Goal: Navigation & Orientation: Find specific page/section

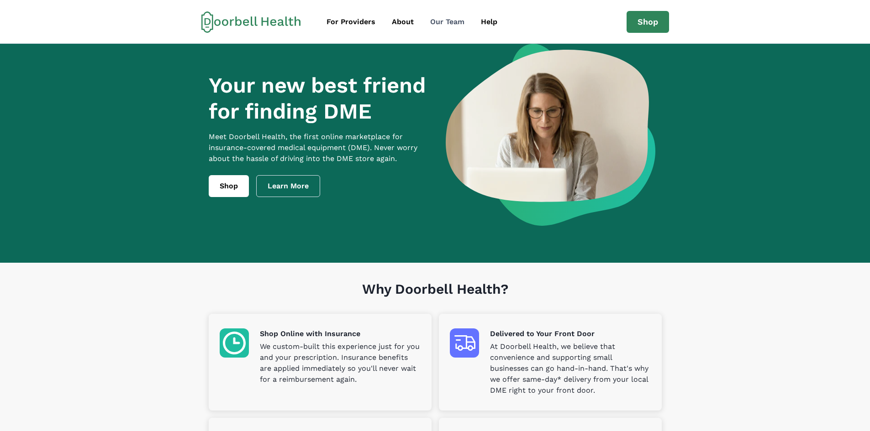
click at [448, 20] on div "Our Team" at bounding box center [447, 21] width 34 height 11
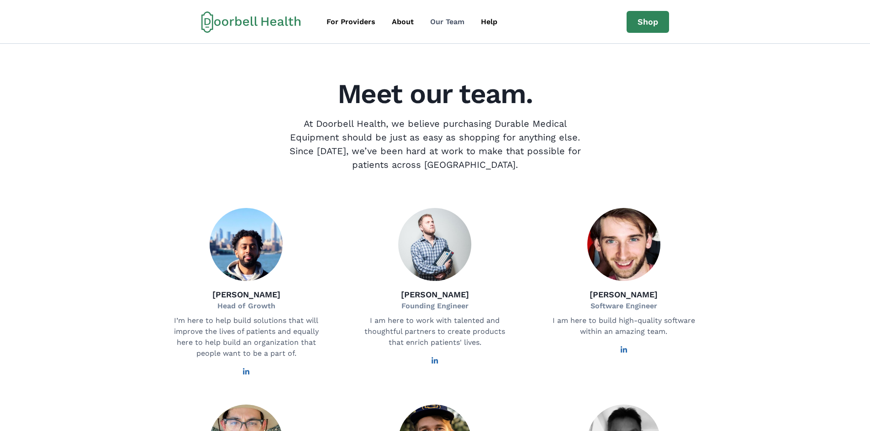
click at [439, 16] on link "Our Team" at bounding box center [447, 22] width 49 height 18
click at [431, 20] on div "Our Team" at bounding box center [447, 21] width 34 height 11
click at [406, 20] on div "About" at bounding box center [403, 21] width 22 height 11
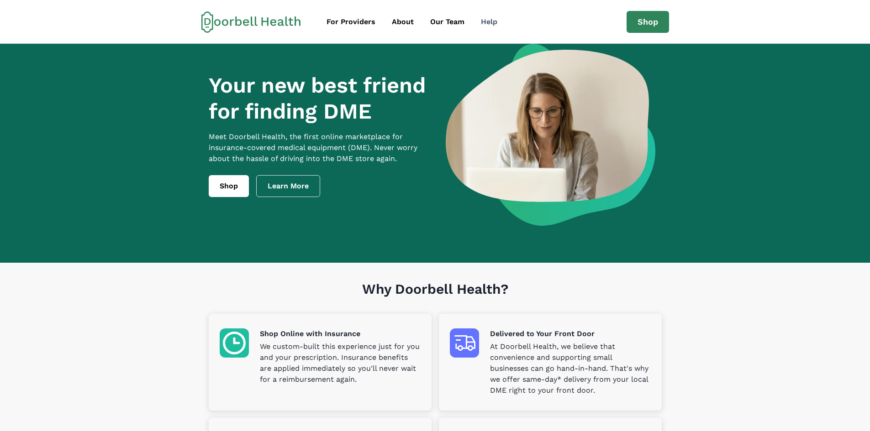
click at [492, 18] on div "Help" at bounding box center [489, 21] width 16 height 11
click at [260, 20] on icon at bounding box center [251, 22] width 100 height 22
click at [266, 18] on icon at bounding box center [251, 22] width 100 height 22
click at [437, 20] on div "Our Team" at bounding box center [447, 21] width 34 height 11
